Goal: Information Seeking & Learning: Learn about a topic

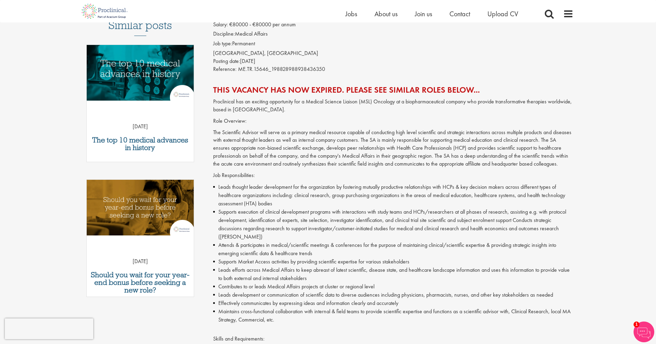
scroll to position [32, 0]
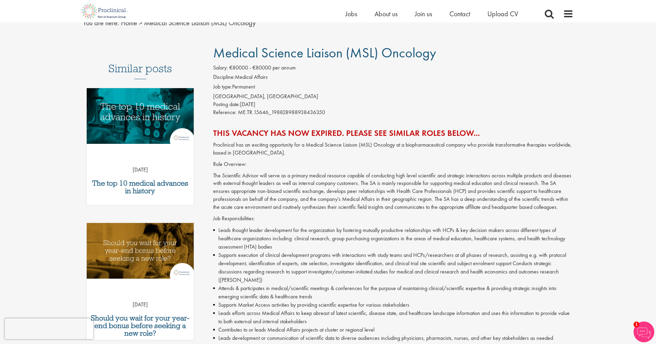
click at [239, 67] on span "€80000 - €80000 per annum" at bounding box center [263, 67] width 66 height 7
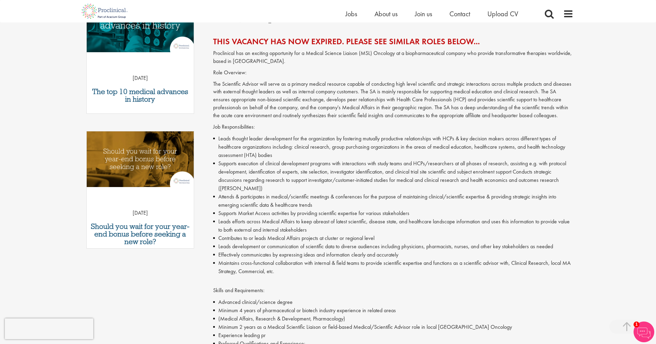
scroll to position [0, 0]
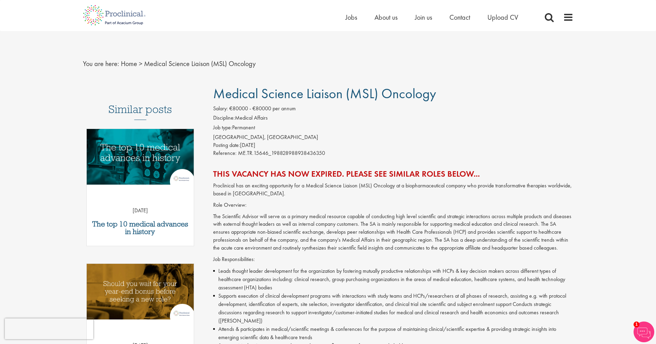
click at [120, 16] on img at bounding box center [114, 15] width 73 height 30
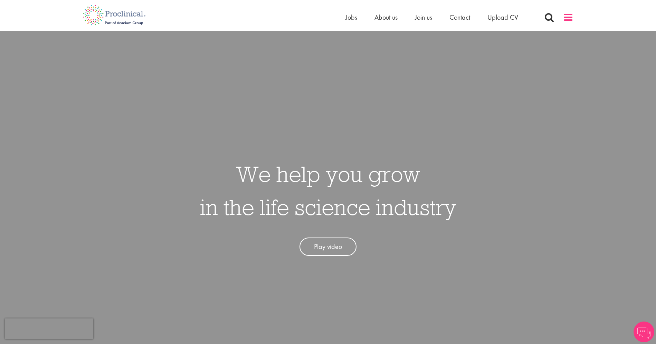
click at [564, 16] on span at bounding box center [568, 17] width 10 height 10
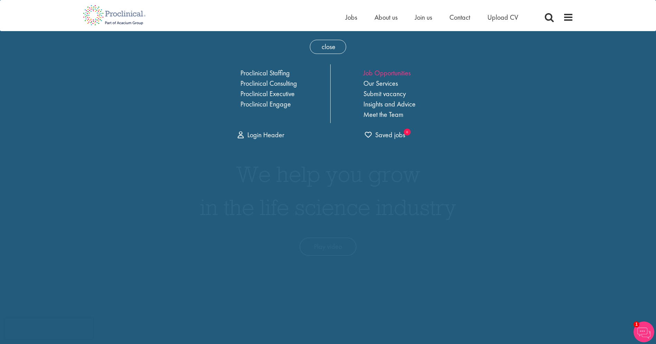
click at [381, 74] on link "Job Opportunities" at bounding box center [387, 72] width 47 height 9
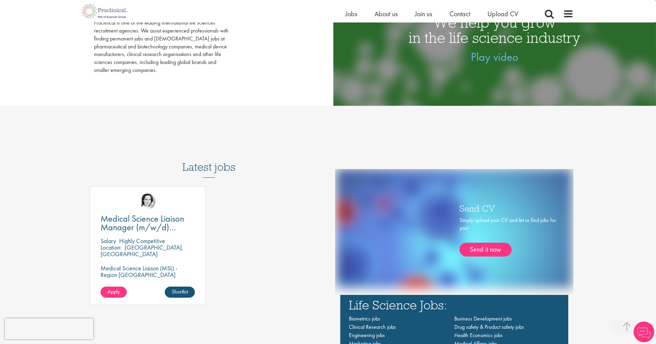
scroll to position [393, 0]
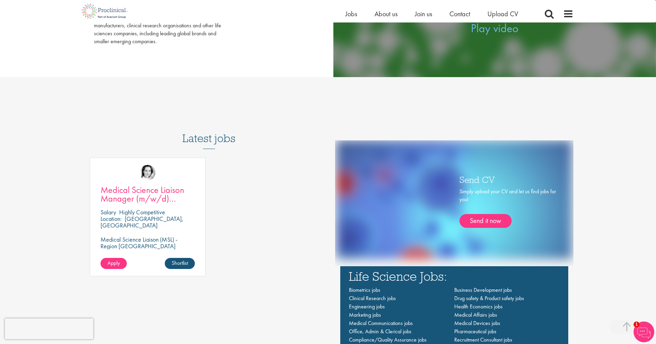
click at [162, 188] on span "Medical Science Liaison Manager (m/w/d) Nephrologie" at bounding box center [143, 198] width 84 height 29
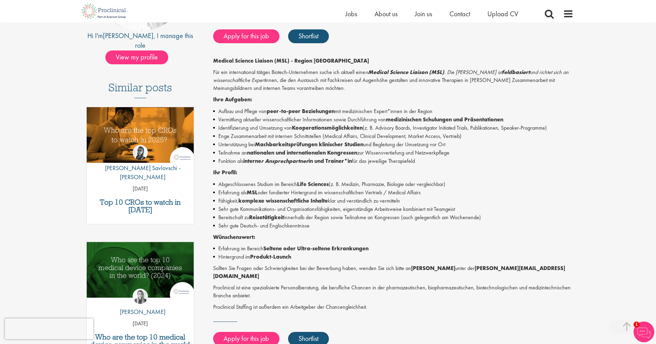
scroll to position [297, 0]
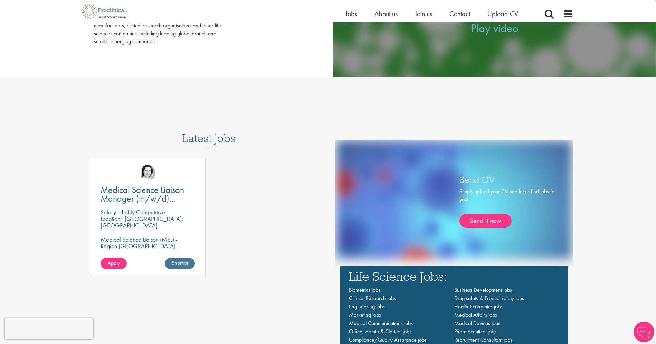
click at [182, 262] on link "Shortlist" at bounding box center [180, 263] width 30 height 11
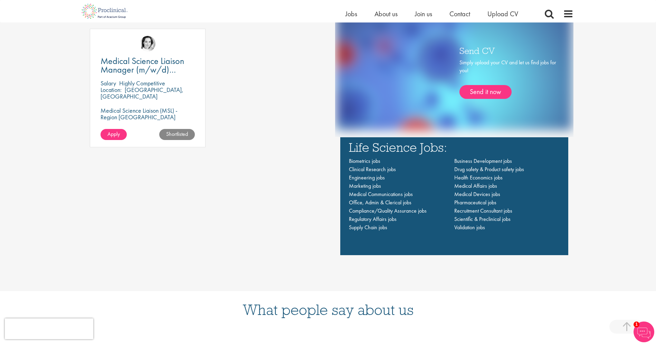
scroll to position [527, 0]
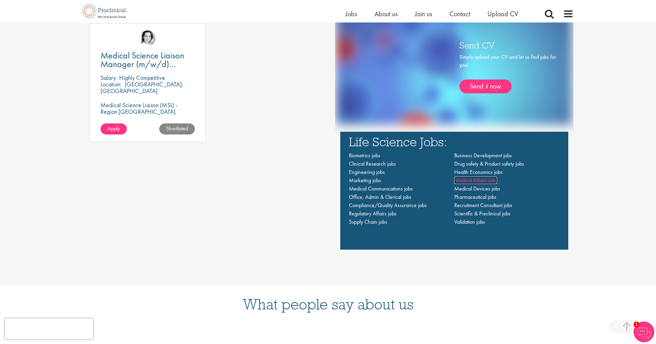
click at [476, 181] on span "Medical Affairs jobs" at bounding box center [476, 180] width 43 height 7
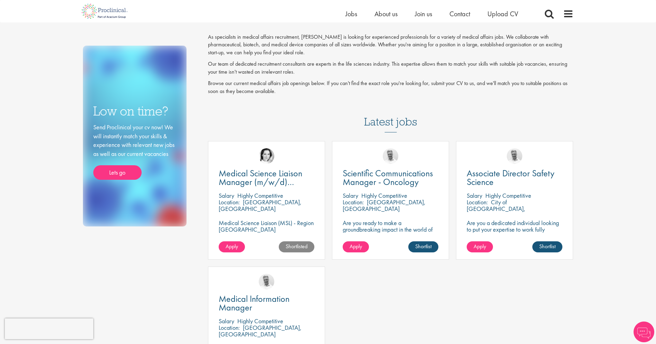
scroll to position [68, 0]
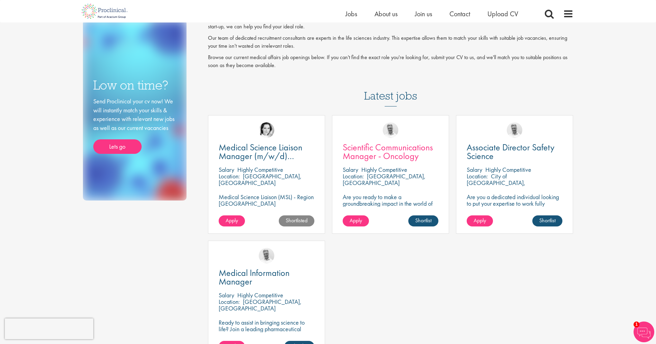
click at [384, 150] on span "Scientific Communications Manager - Oncology" at bounding box center [388, 151] width 90 height 20
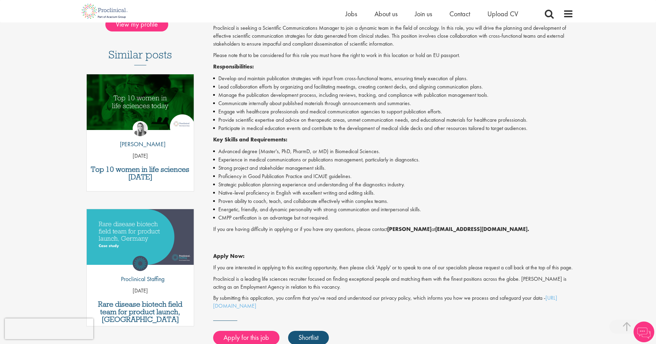
scroll to position [168, 0]
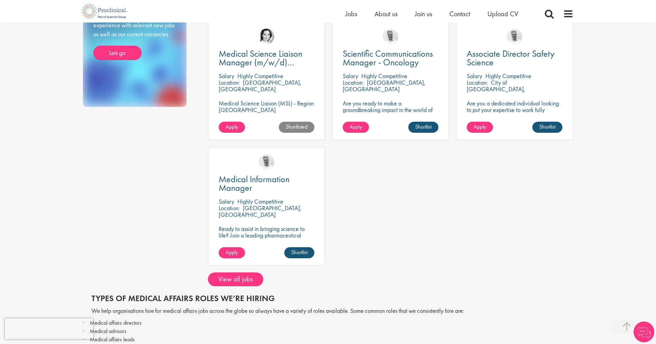
scroll to position [263, 0]
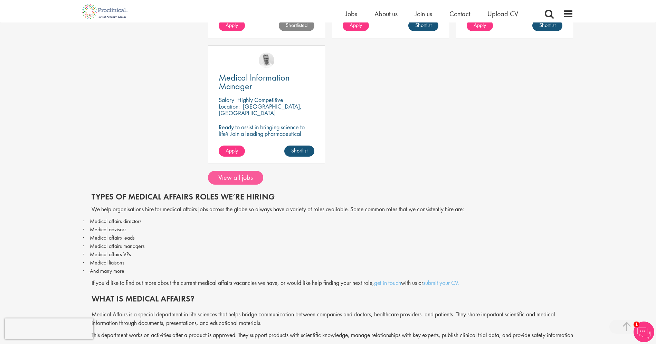
click at [240, 176] on link "View all jobs" at bounding box center [235, 178] width 55 height 14
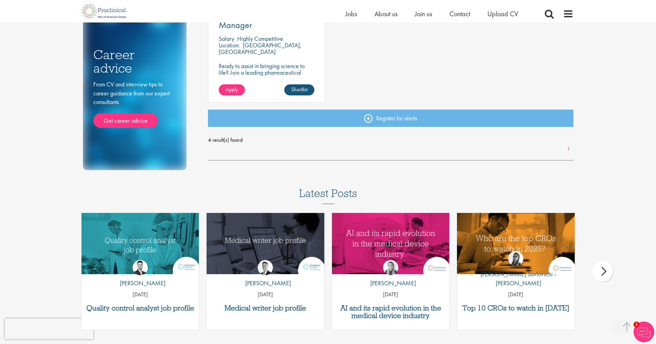
scroll to position [304, 0]
